Goal: Transaction & Acquisition: Download file/media

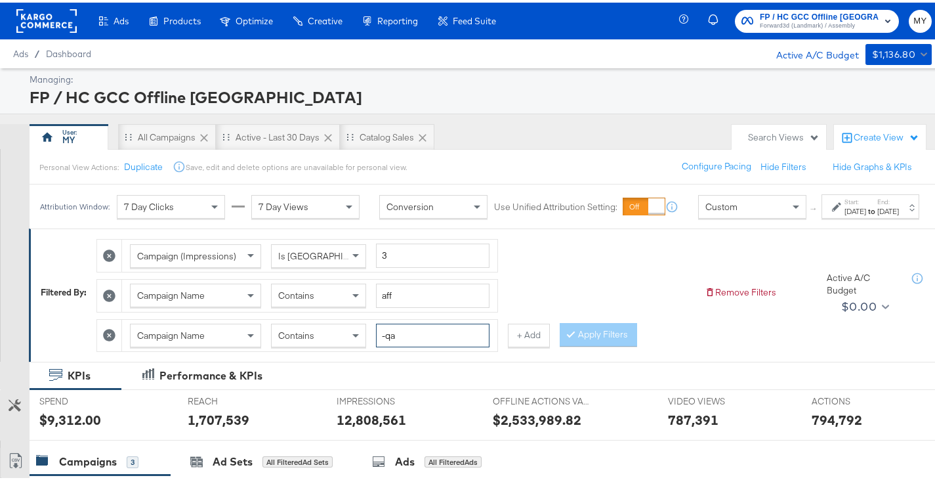
click at [413, 345] on input "-qa" at bounding box center [432, 333] width 113 height 24
type input "-eg"
click at [405, 305] on input "aff" at bounding box center [432, 293] width 113 height 24
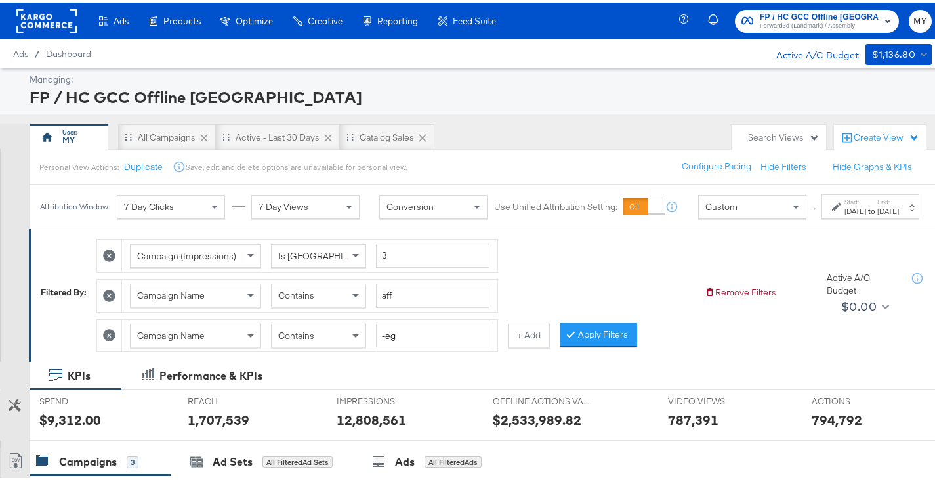
click at [108, 299] on icon at bounding box center [109, 293] width 12 height 12
type input "-eg"
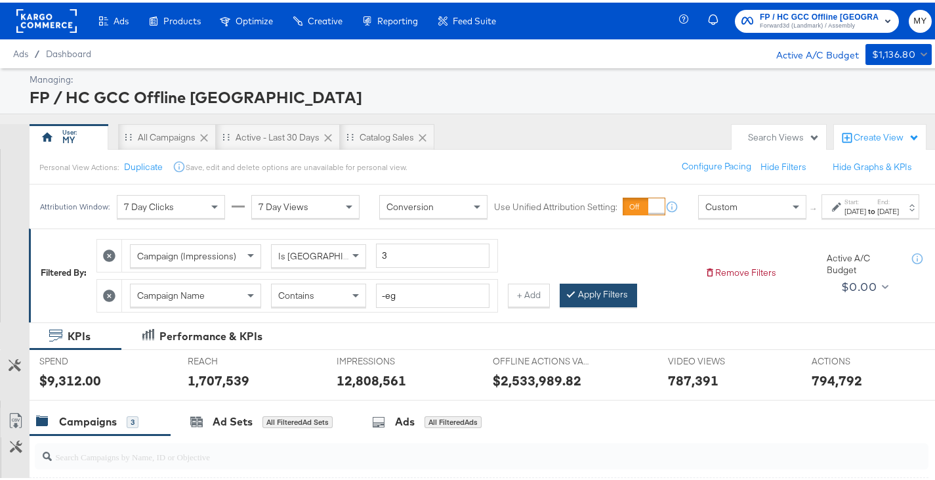
click at [596, 304] on button "Apply Filters" at bounding box center [598, 293] width 77 height 24
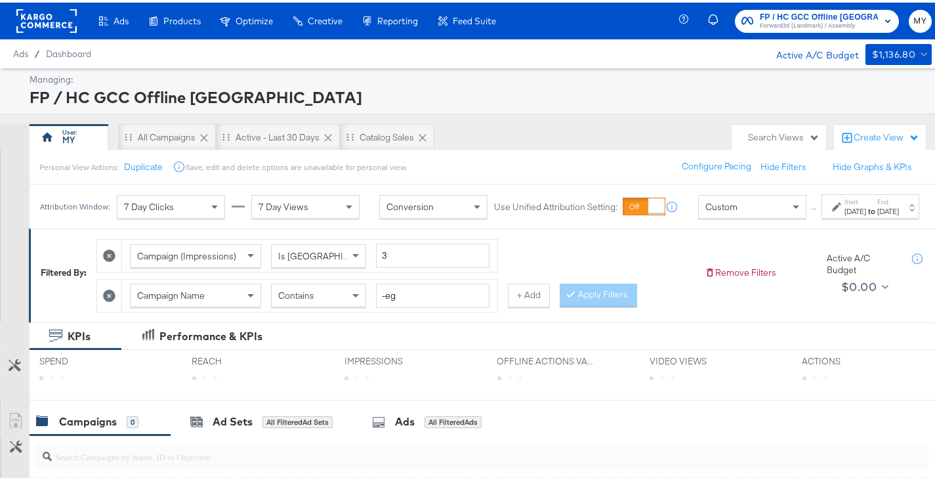
click at [844, 203] on label "Start:" at bounding box center [855, 199] width 22 height 9
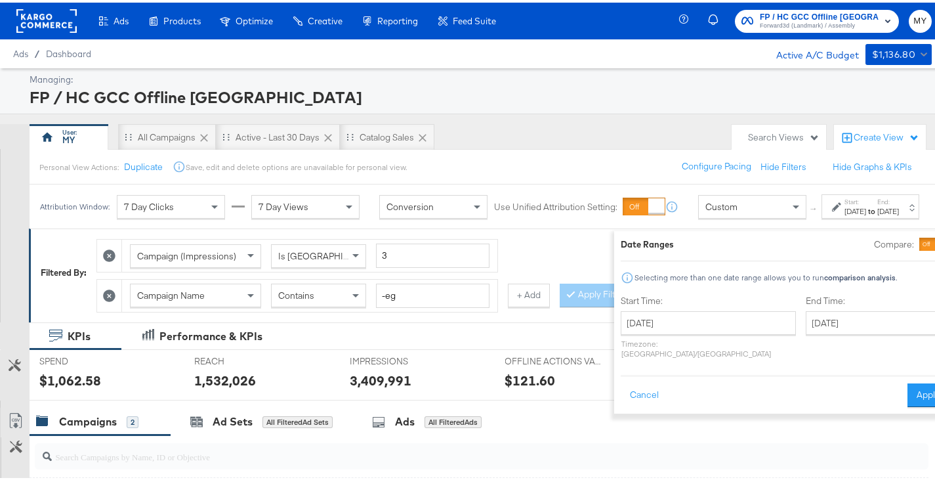
click at [831, 333] on div "End Time: [DATE] ‹ [DATE] › Su Mo Tu We Th Fr Sa 31 1 2 3 4 5 6 7 8 9 10 11 12 …" at bounding box center [877, 327] width 143 height 70
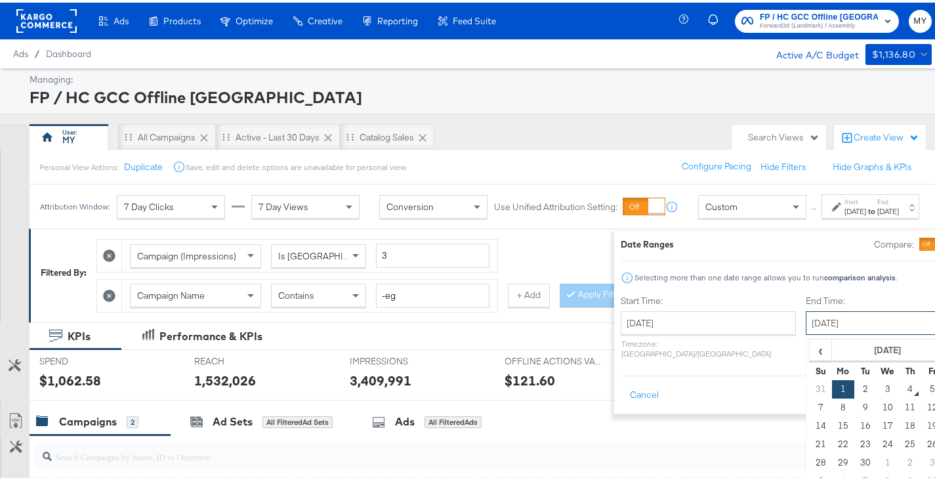
click at [815, 325] on input "[DATE]" at bounding box center [875, 320] width 138 height 24
click at [876, 389] on td "3" at bounding box center [887, 386] width 22 height 18
type input "[DATE]"
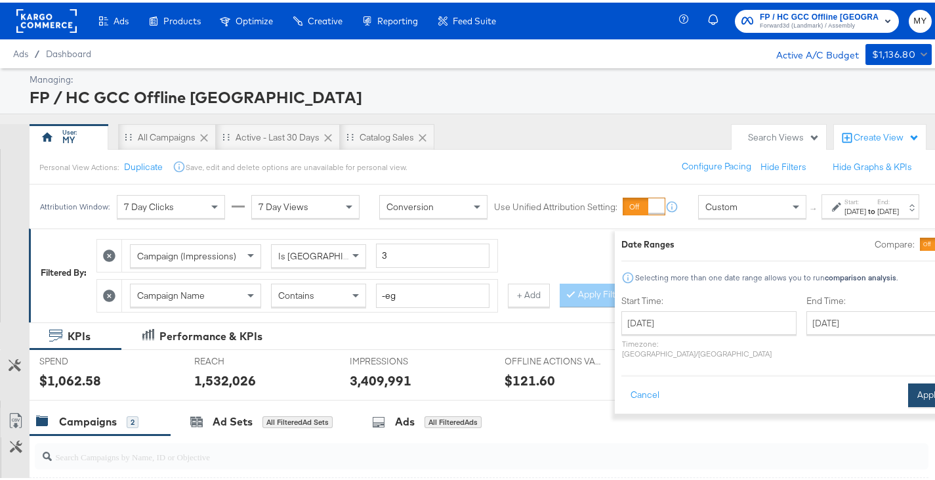
click at [908, 381] on button "Apply" at bounding box center [928, 393] width 41 height 24
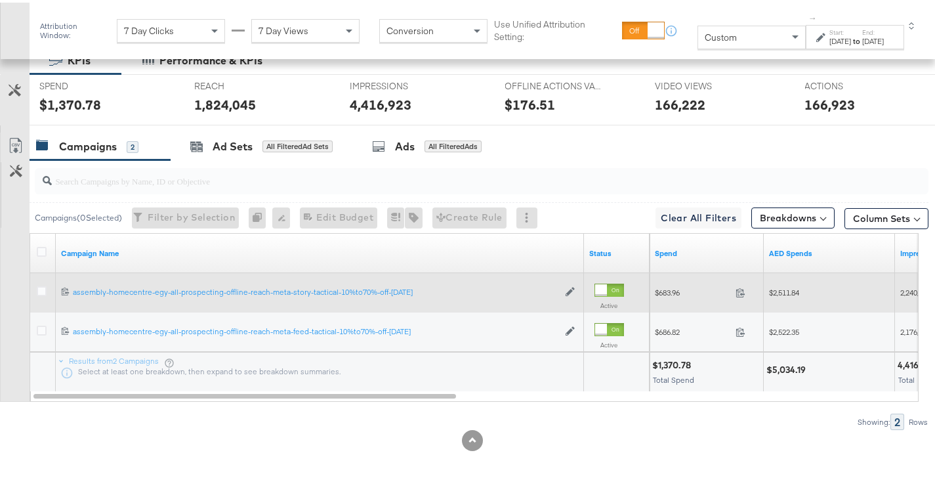
scroll to position [289, 0]
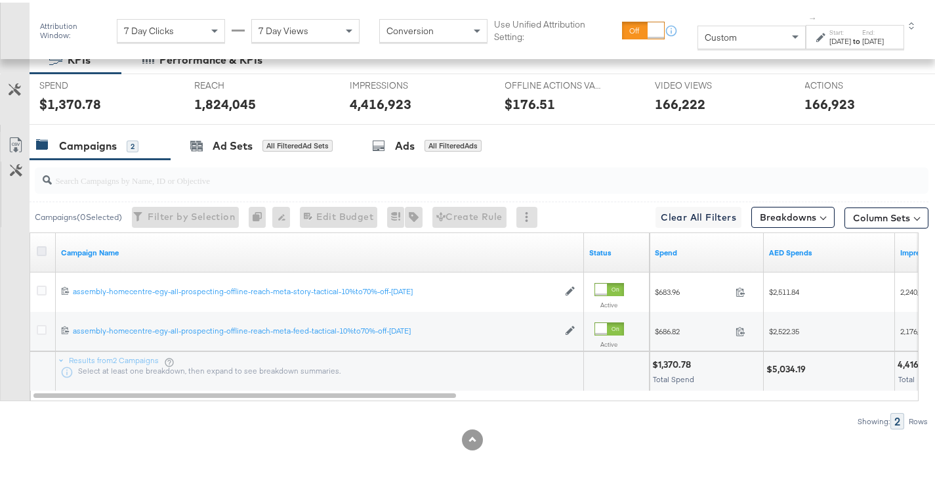
click at [42, 243] on icon at bounding box center [42, 248] width 10 height 10
click at [0, 0] on input "checkbox" at bounding box center [0, 0] width 0 height 0
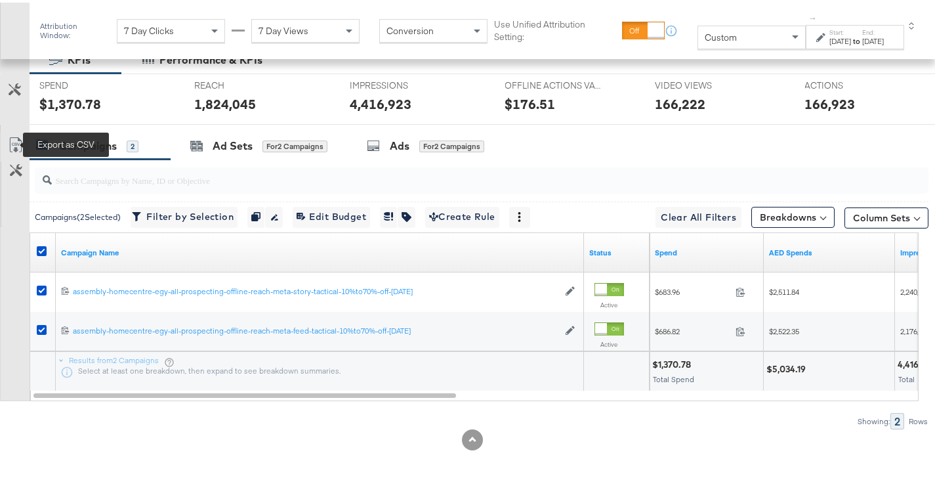
click at [14, 145] on icon at bounding box center [16, 142] width 16 height 16
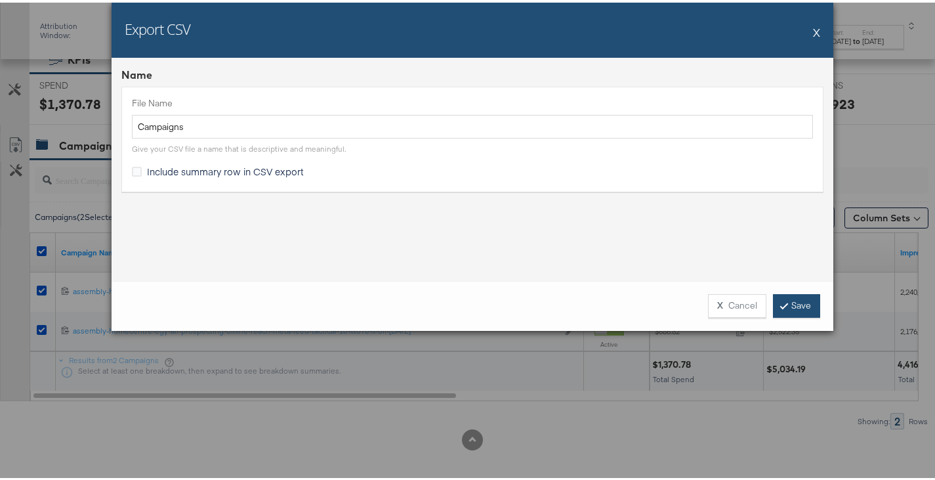
click at [785, 301] on link "Save" at bounding box center [796, 303] width 47 height 24
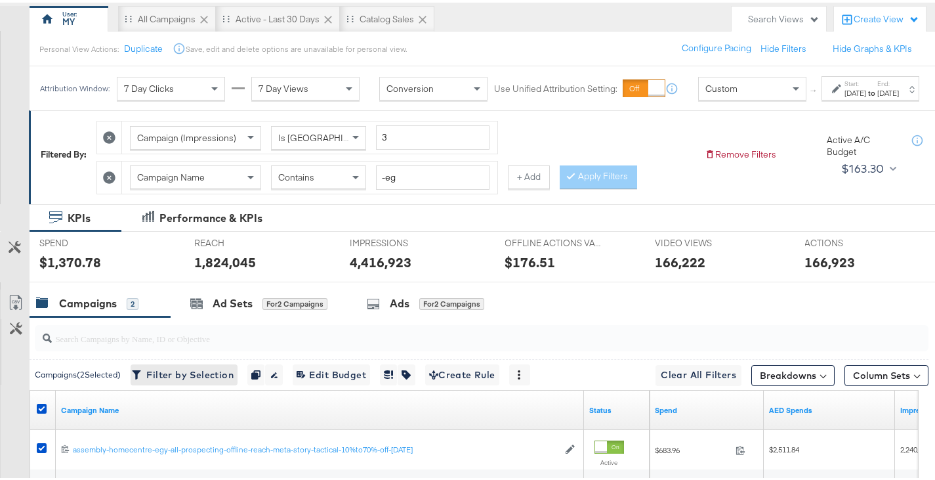
scroll to position [117, 0]
click at [402, 188] on input "-eg" at bounding box center [432, 175] width 113 height 24
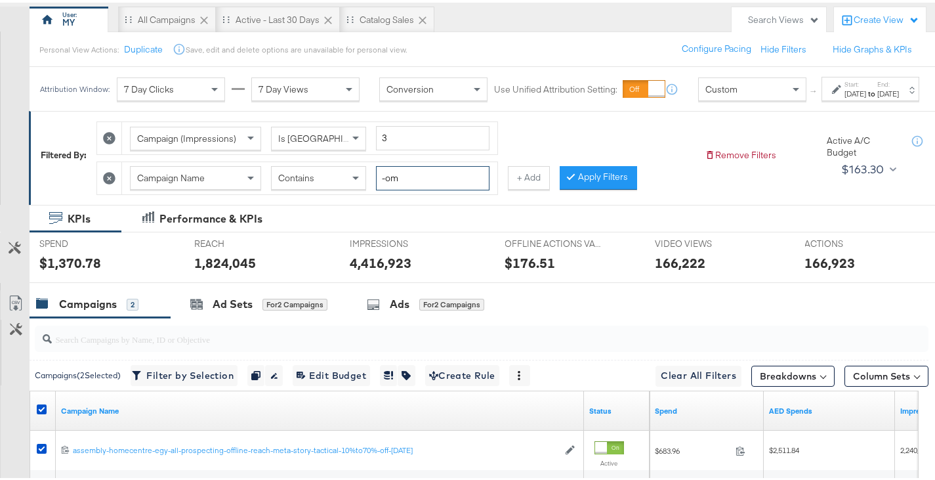
type input "-om"
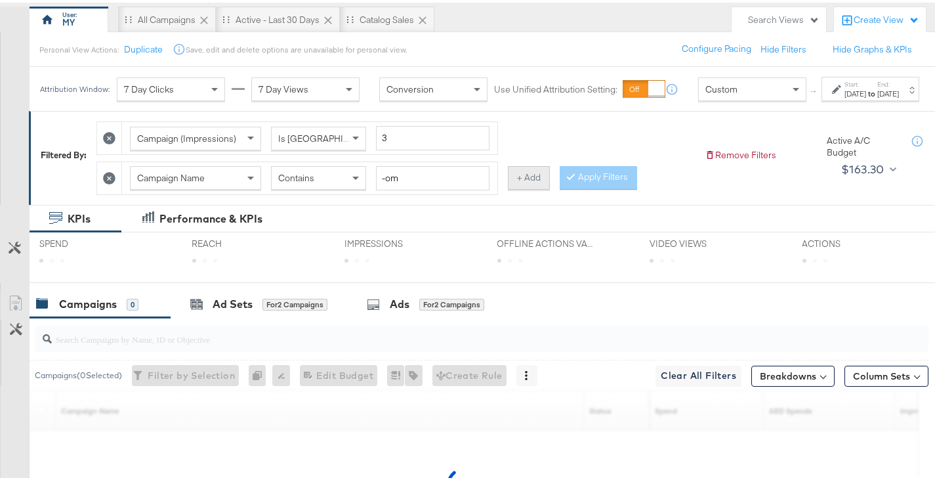
click at [538, 187] on button "+ Add" at bounding box center [529, 175] width 42 height 24
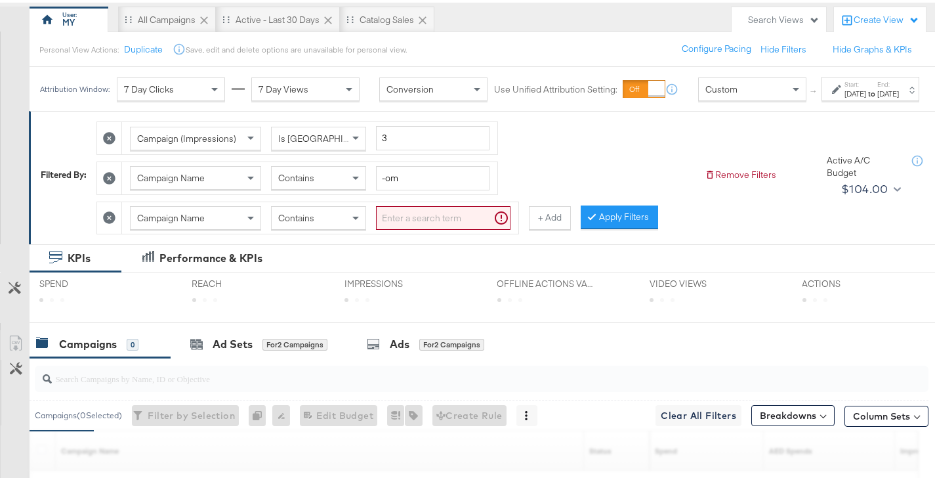
click at [445, 228] on input "search" at bounding box center [443, 215] width 134 height 24
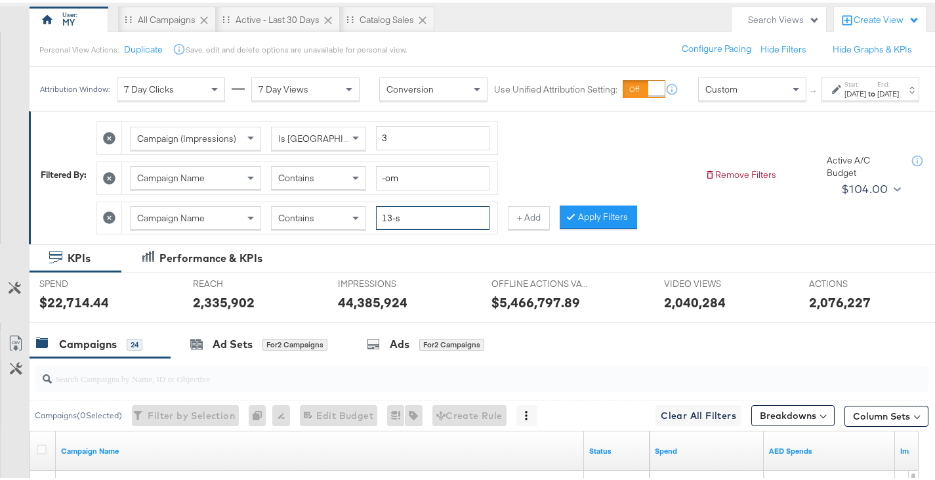
type input "13-s"
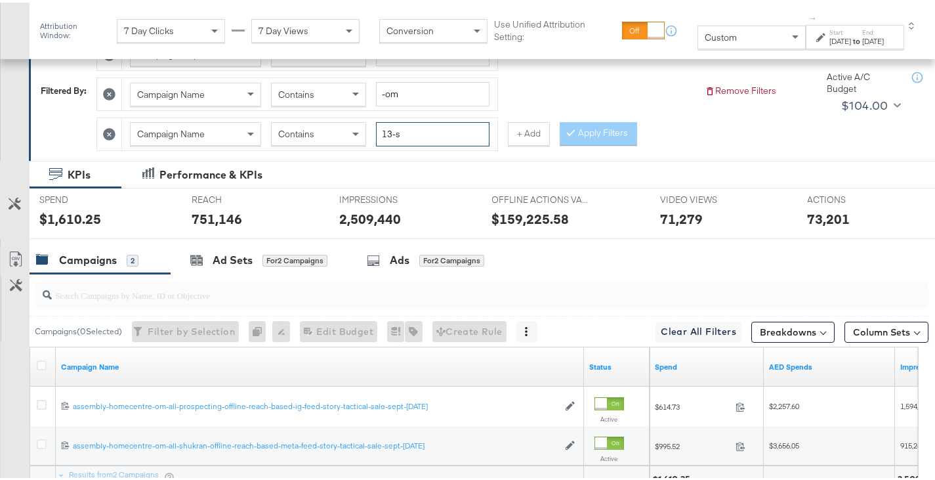
scroll to position [333, 0]
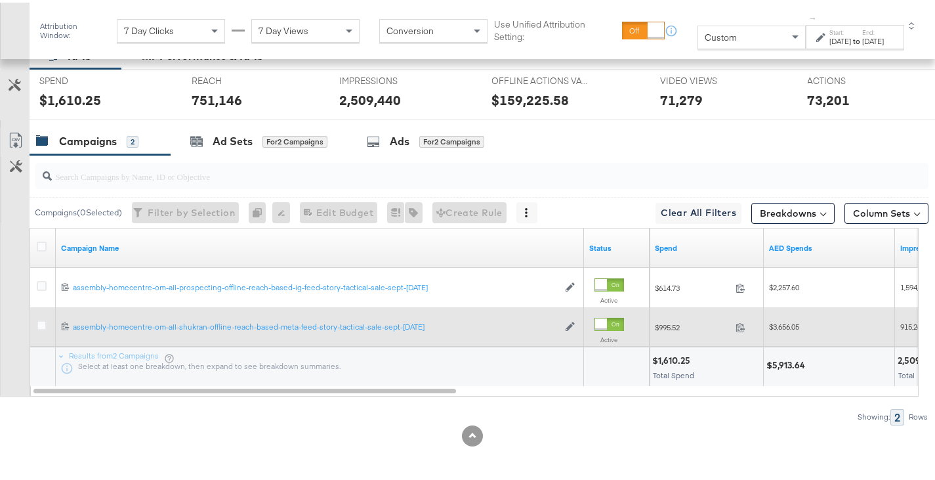
click at [794, 327] on span "$3,656.05" at bounding box center [784, 324] width 30 height 10
copy span "3,656.05"
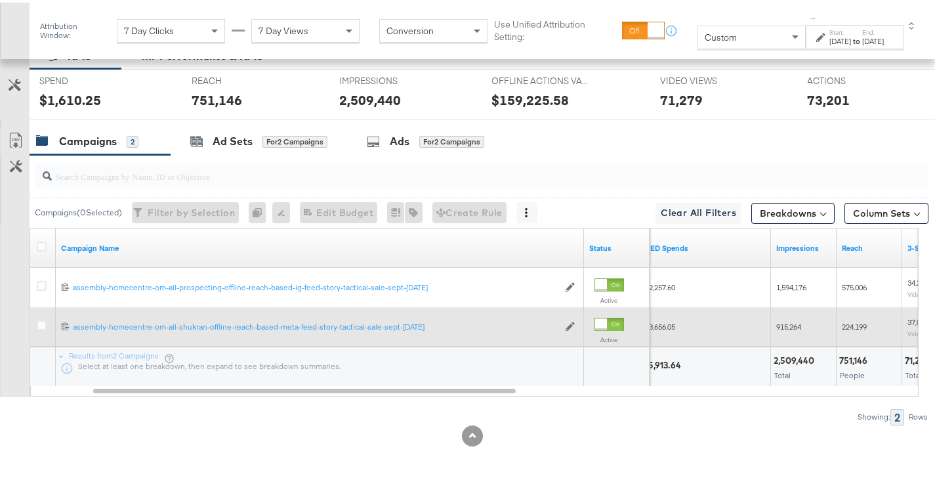
click at [785, 323] on span "915,264" at bounding box center [788, 324] width 25 height 10
copy span "915,264"
click at [665, 322] on span "$3,656.05" at bounding box center [660, 324] width 30 height 10
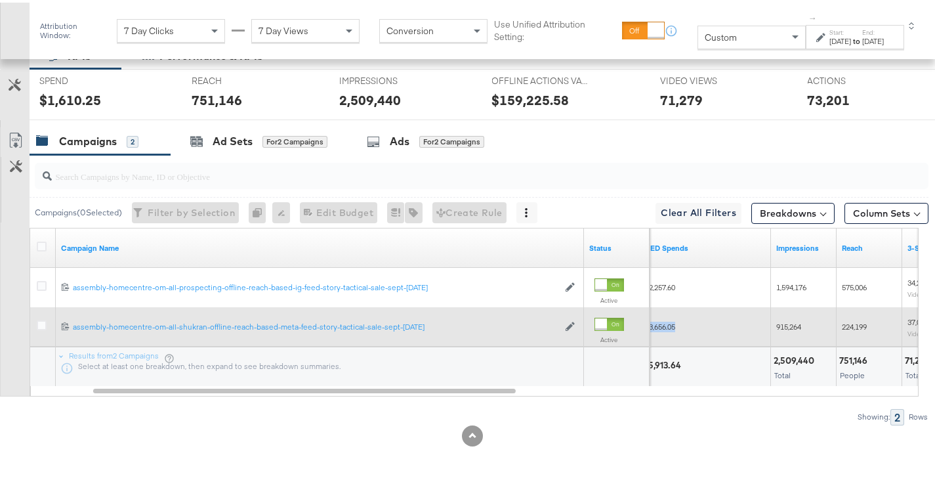
copy span "3,656.05"
click at [797, 327] on span "915,264" at bounding box center [788, 324] width 25 height 10
copy span "915,264"
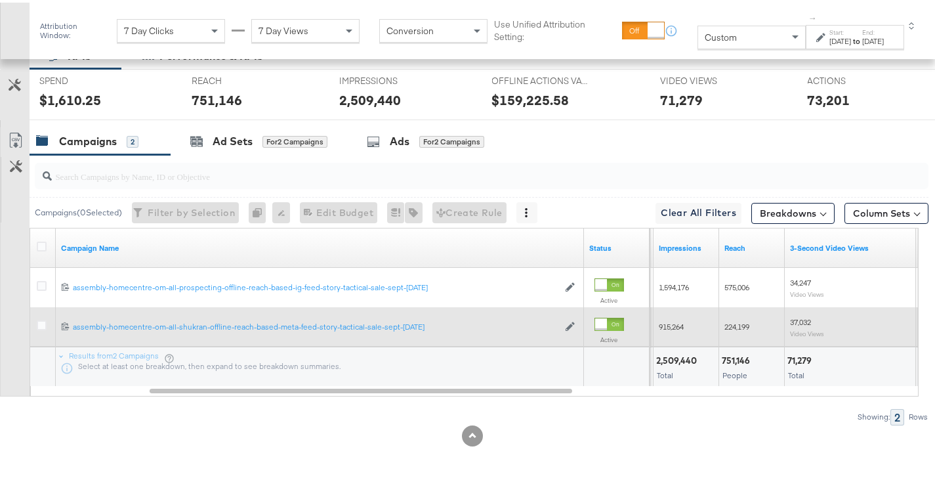
click at [743, 325] on span "224,199" at bounding box center [736, 324] width 25 height 10
copy span "224,199"
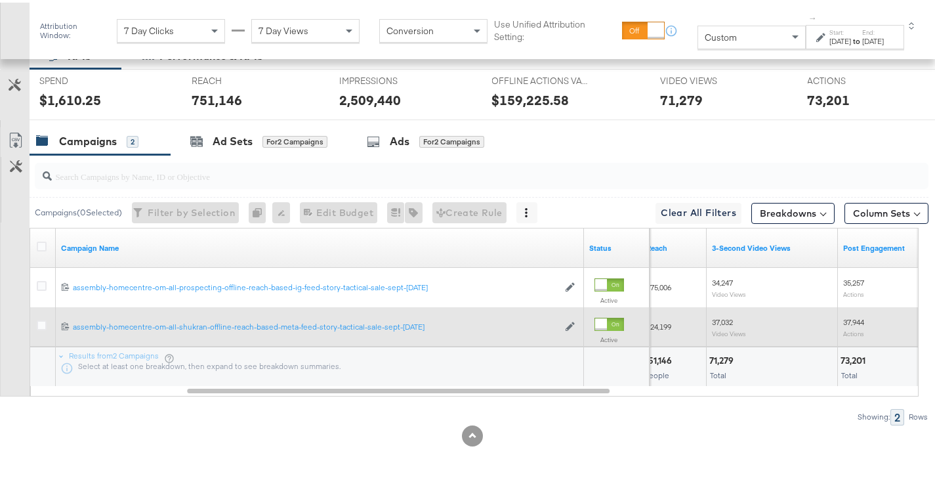
click at [724, 316] on span "37,032" at bounding box center [722, 319] width 21 height 10
copy span "37,032"
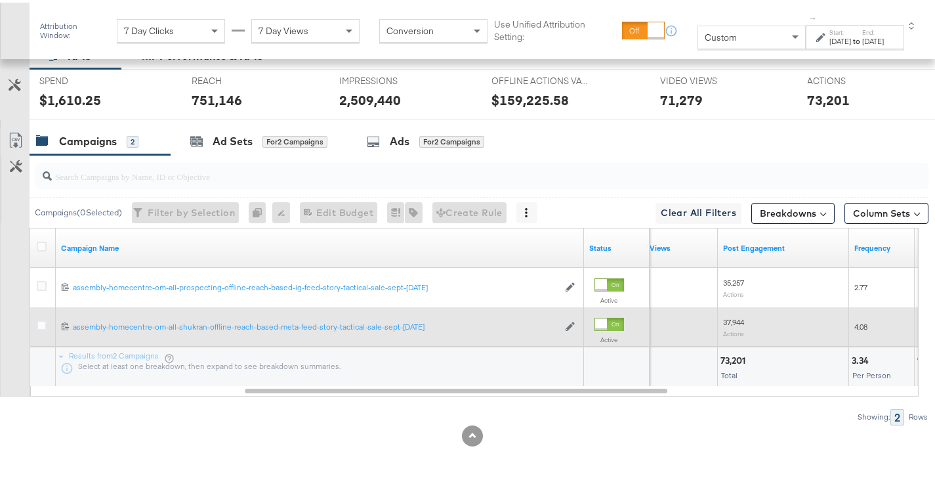
click at [724, 316] on span "37,944" at bounding box center [733, 319] width 21 height 10
copy span "37,944"
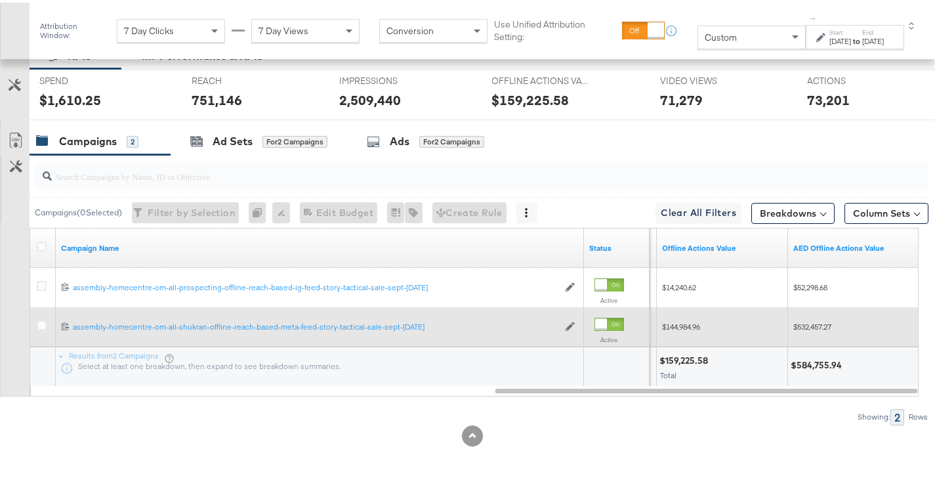
click at [806, 327] on span "$532,457.27" at bounding box center [812, 324] width 38 height 10
copy span "532,457.27"
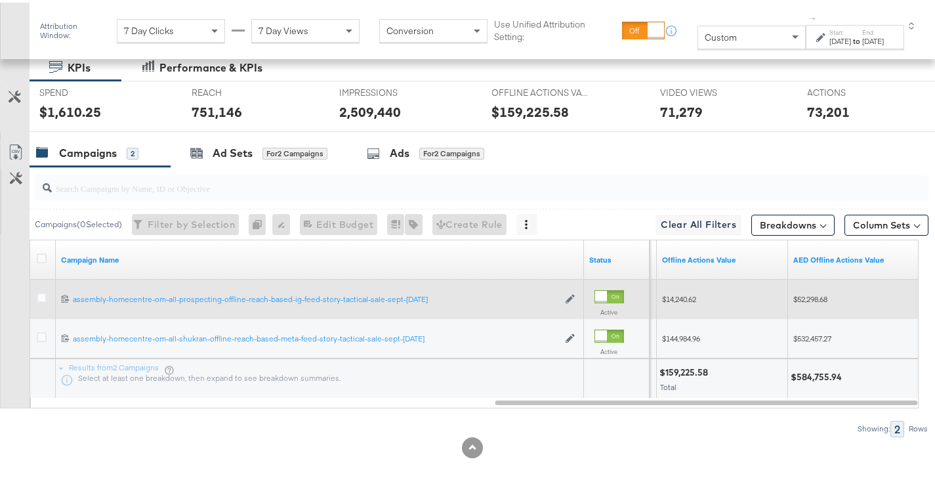
click at [804, 293] on span "$52,298.68" at bounding box center [810, 296] width 34 height 10
copy span "52,298.68"
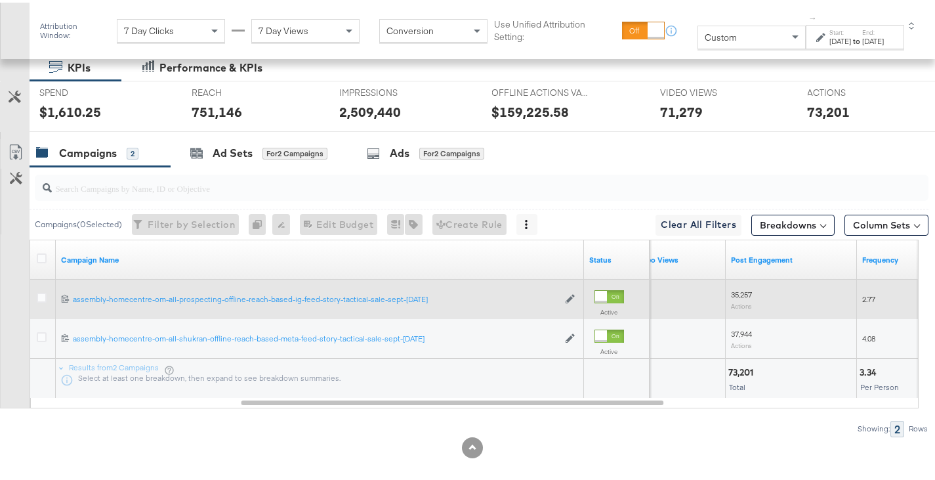
click at [741, 302] on sub "Actions" at bounding box center [741, 303] width 21 height 8
click at [741, 293] on span "35,257" at bounding box center [741, 292] width 21 height 10
copy span "35,257"
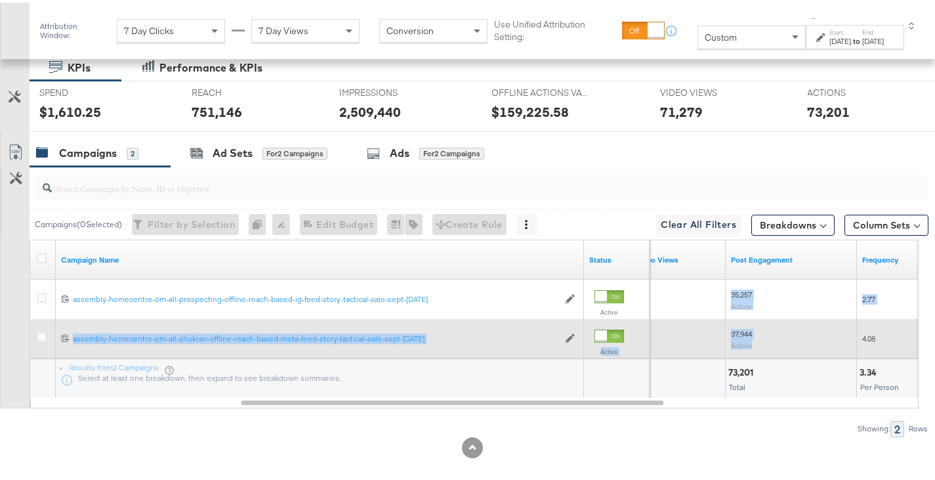
drag, startPoint x: 741, startPoint y: 293, endPoint x: 767, endPoint y: 353, distance: 65.2
click at [767, 237] on div "120230966470520158 assembly-homecentre-om-all-prospecting-offline-reach-based-i…" at bounding box center [474, 237] width 889 height 0
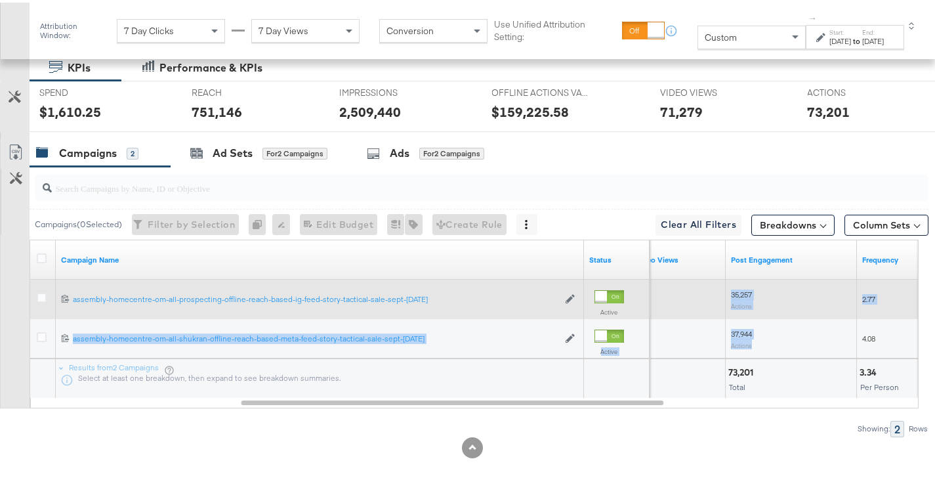
click at [742, 288] on span "35,257" at bounding box center [741, 292] width 21 height 10
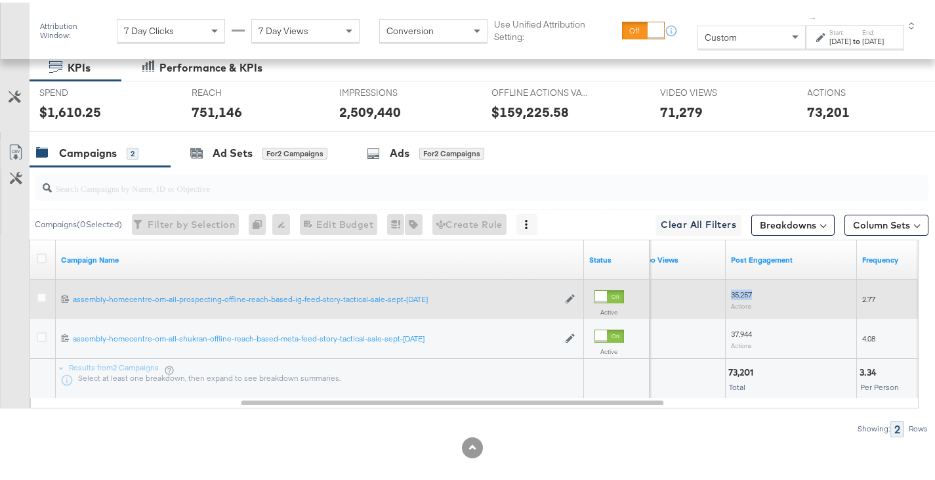
click at [742, 288] on span "35,257" at bounding box center [741, 292] width 21 height 10
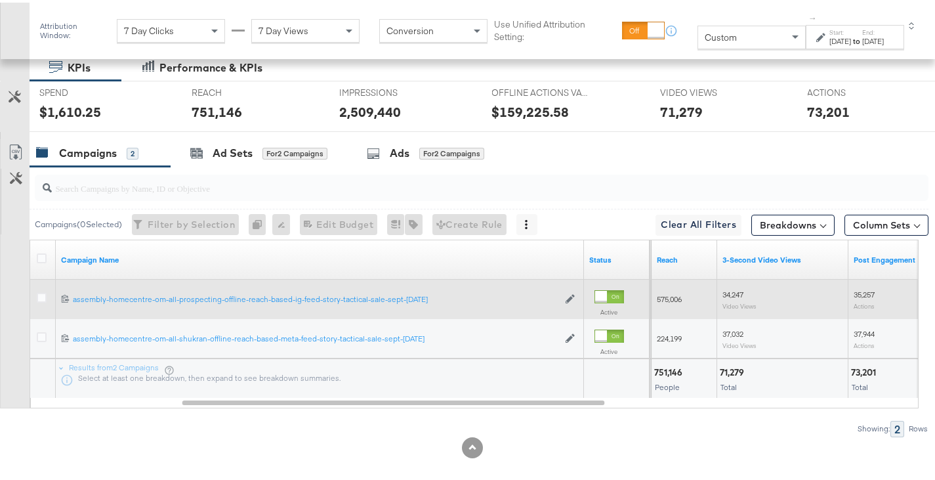
click at [728, 290] on span "34,247" at bounding box center [732, 292] width 21 height 10
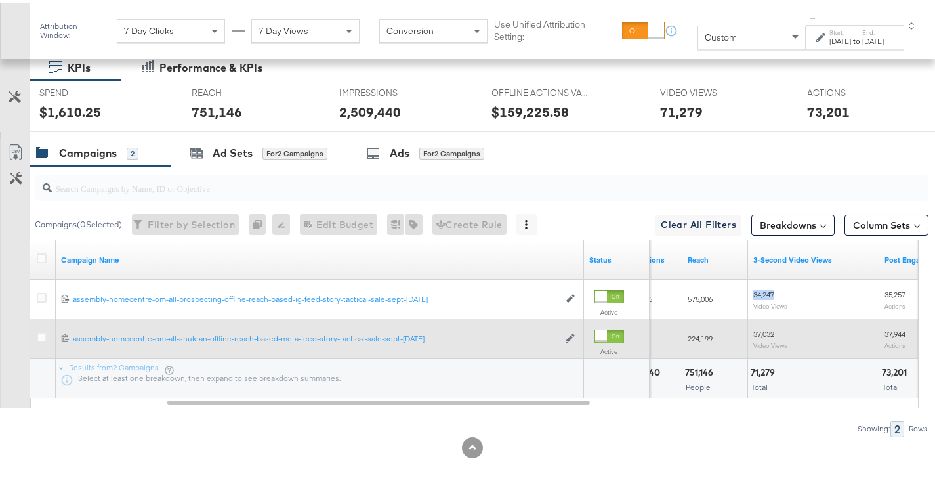
scroll to position [322, 0]
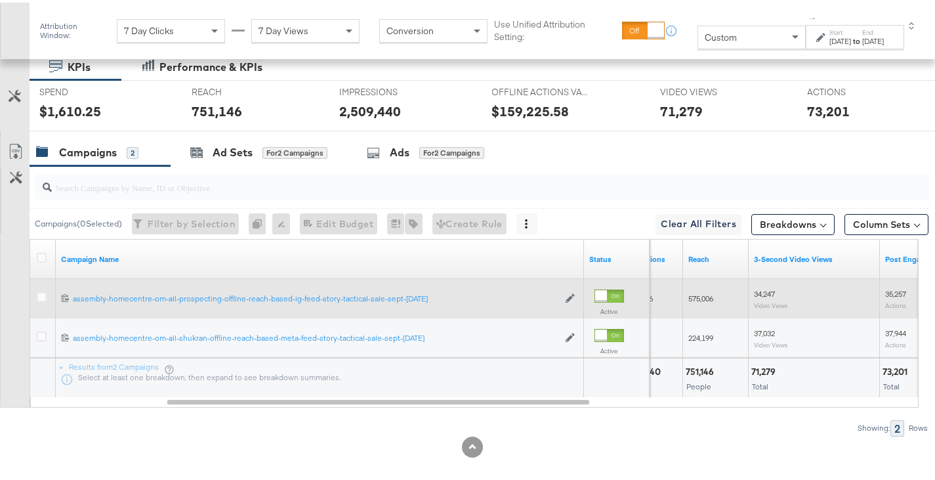
click at [703, 292] on span "575,006" at bounding box center [700, 296] width 25 height 10
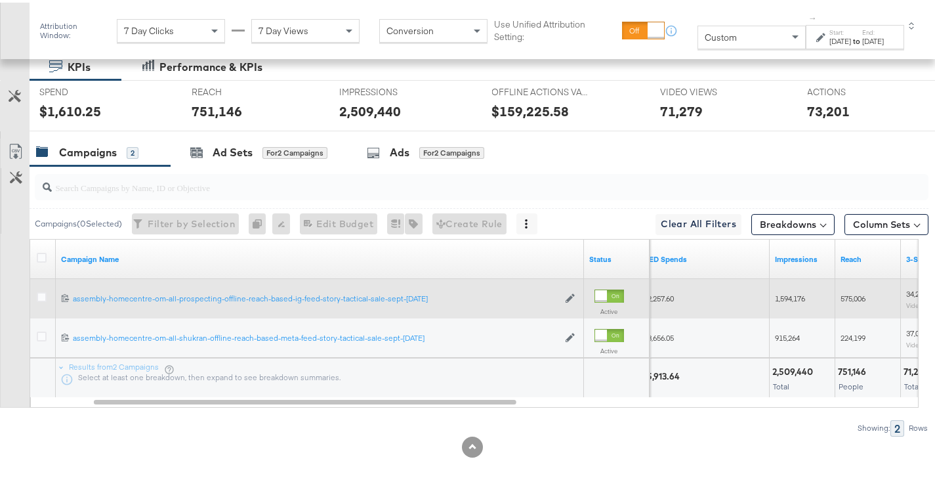
click at [789, 297] on span "1,594,176" at bounding box center [790, 296] width 30 height 10
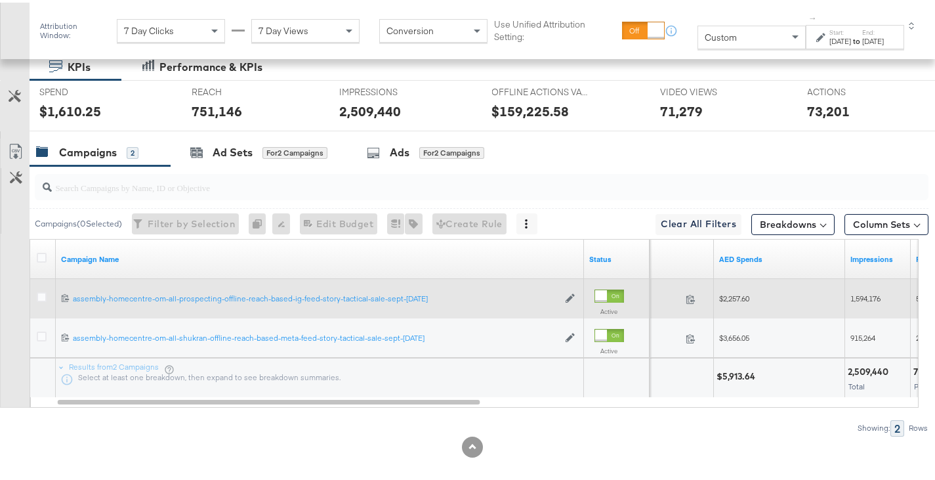
click at [738, 297] on span "$2,257.60" at bounding box center [734, 296] width 30 height 10
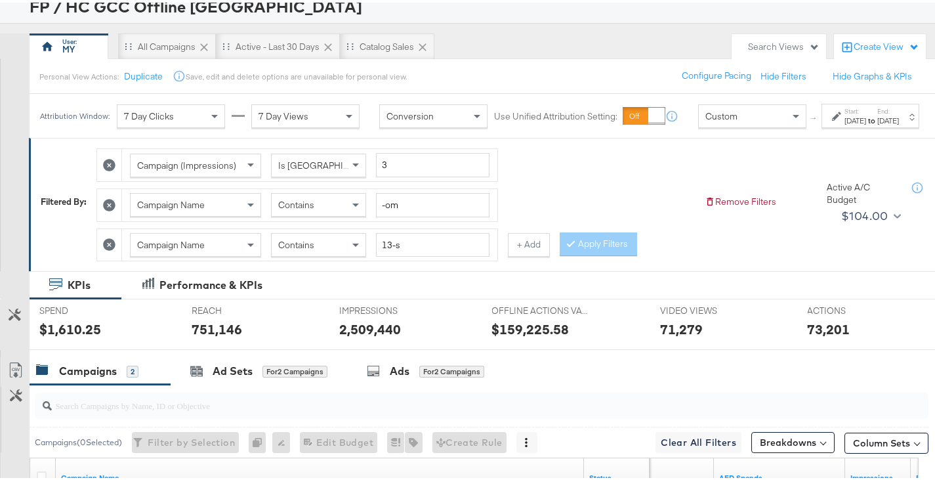
scroll to position [90, 0]
click at [404, 214] on input "-om" at bounding box center [432, 203] width 113 height 24
type input "-qa"
click at [406, 251] on input "13-s" at bounding box center [432, 243] width 113 height 24
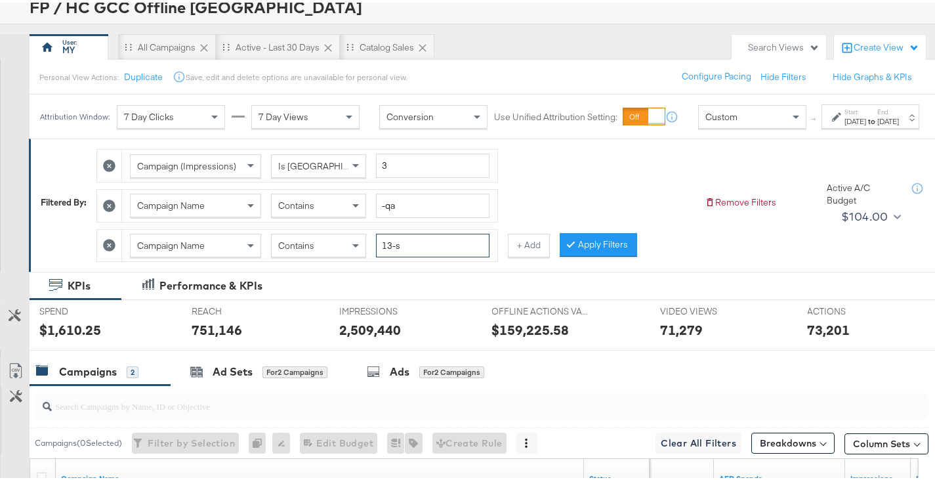
click at [406, 252] on input "13-s" at bounding box center [432, 243] width 113 height 24
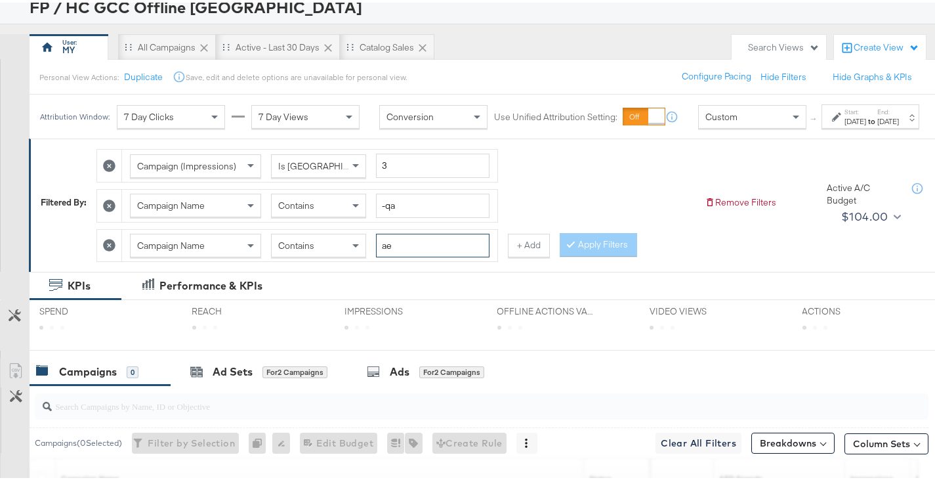
click at [406, 252] on input "ae" at bounding box center [432, 243] width 113 height 24
type input "aw"
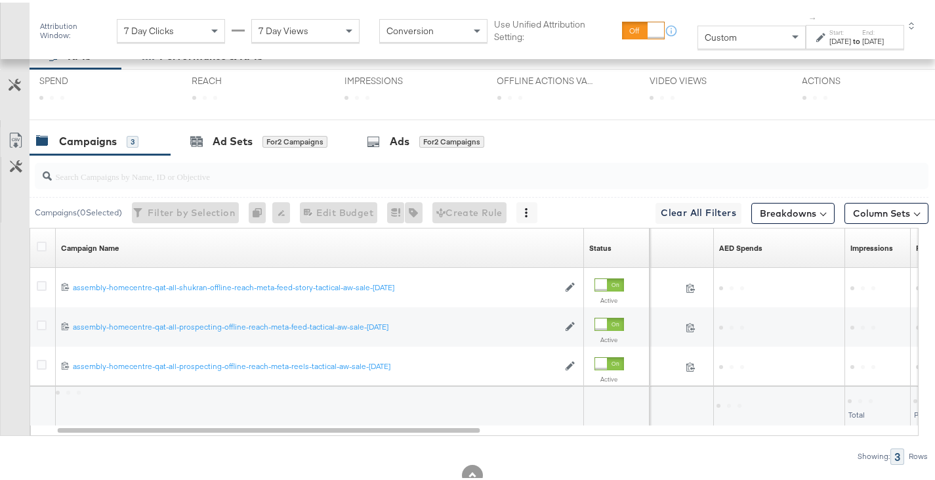
scroll to position [335, 0]
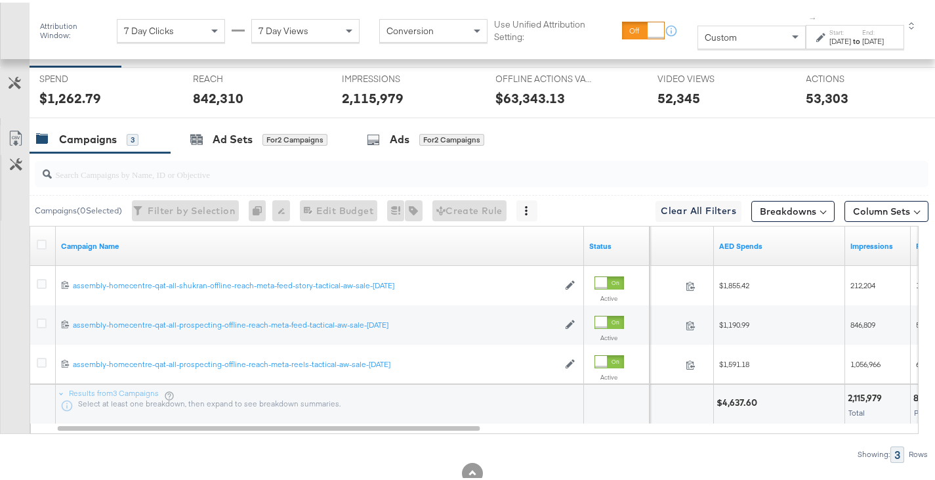
click at [11, 127] on link "Export as CSV" at bounding box center [16, 138] width 30 height 30
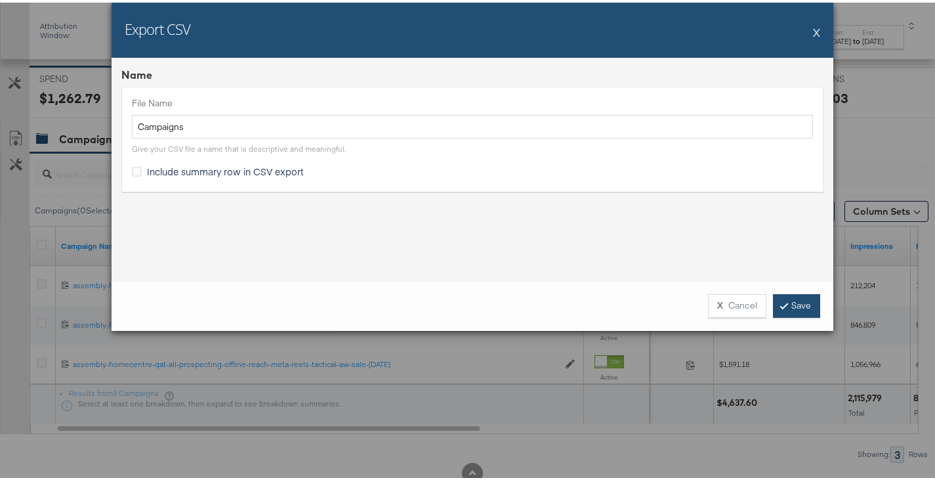
click at [800, 302] on link "Save" at bounding box center [796, 303] width 47 height 24
